Goal: Transaction & Acquisition: Purchase product/service

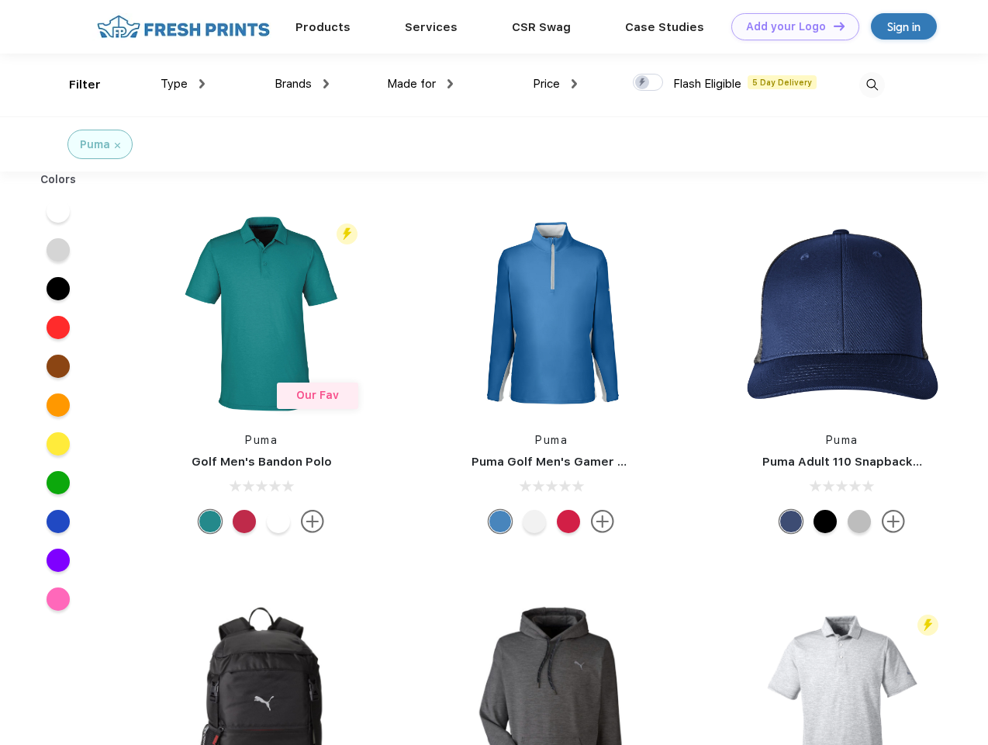
click at [790, 26] on link "Add your Logo Design Tool" at bounding box center [795, 26] width 128 height 27
click at [0, 0] on div "Design Tool" at bounding box center [0, 0] width 0 height 0
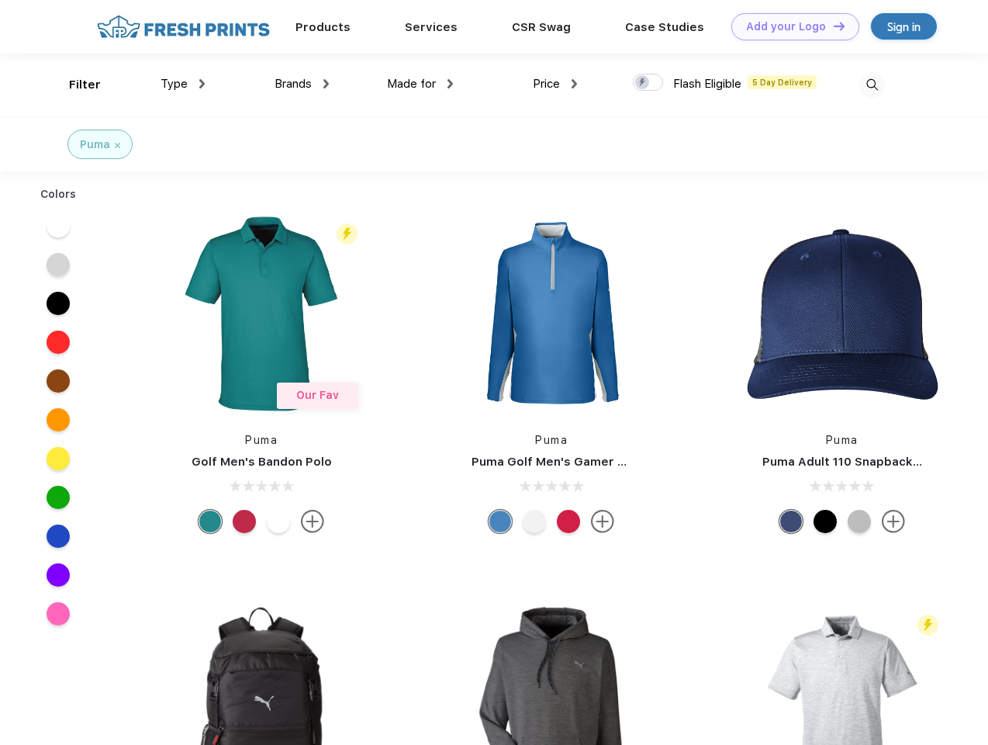
click at [832, 26] on link "Add your Logo Design Tool" at bounding box center [795, 26] width 128 height 27
click at [74, 85] on div "Filter" at bounding box center [85, 85] width 32 height 18
click at [183, 84] on span "Type" at bounding box center [174, 84] width 27 height 14
click at [302, 84] on span "Brands" at bounding box center [293, 84] width 37 height 14
click at [420, 84] on span "Made for" at bounding box center [411, 84] width 49 height 14
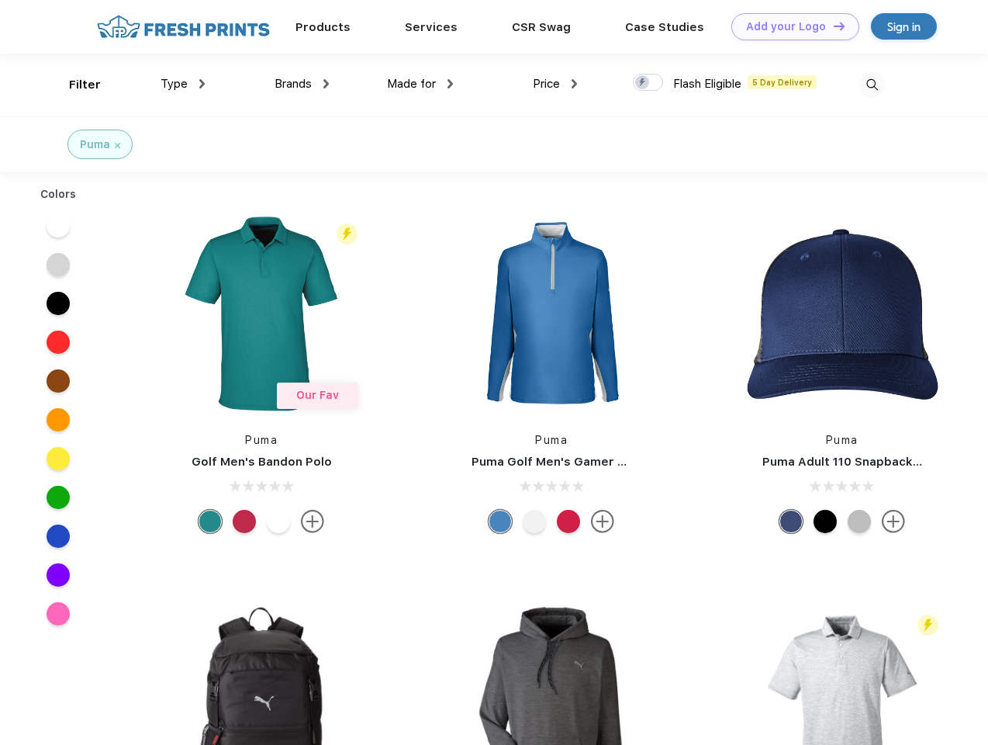
click at [555, 84] on span "Price" at bounding box center [546, 84] width 27 height 14
click at [648, 83] on div at bounding box center [648, 82] width 30 height 17
click at [643, 83] on input "checkbox" at bounding box center [638, 78] width 10 height 10
click at [872, 85] on img at bounding box center [872, 85] width 26 height 26
